Goal: Task Accomplishment & Management: Manage account settings

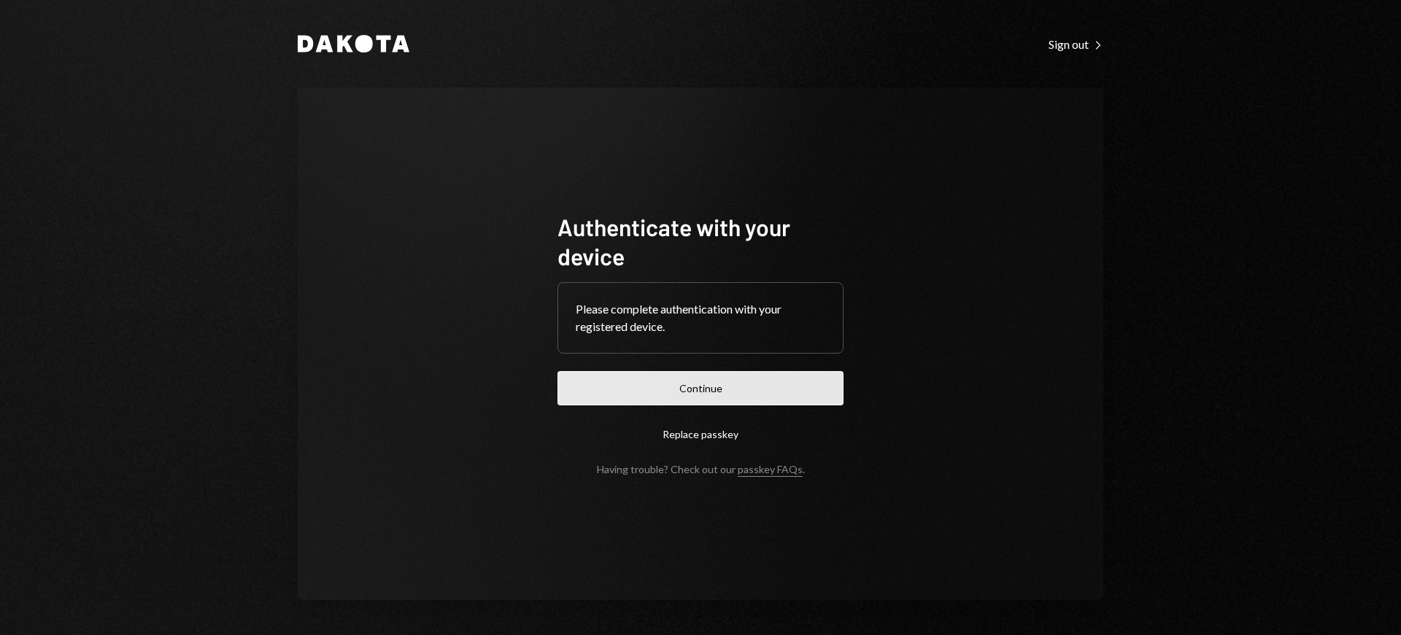
click at [769, 376] on button "Continue" at bounding box center [700, 388] width 286 height 34
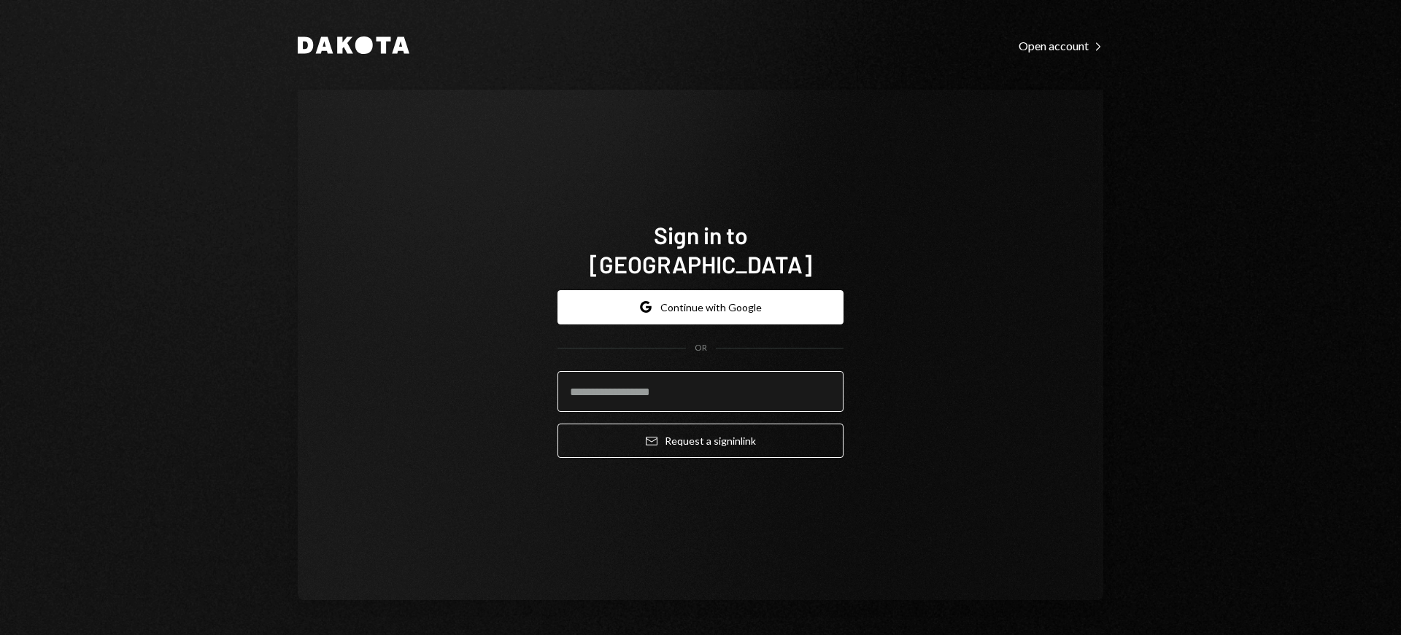
click at [741, 387] on input "email" at bounding box center [700, 391] width 286 height 41
type input "*"
